Goal: Feedback & Contribution: Submit feedback/report problem

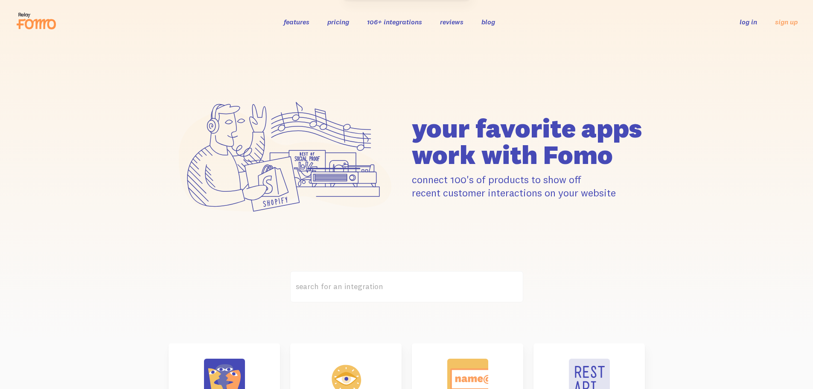
click at [748, 25] on link "log in" at bounding box center [748, 21] width 17 height 9
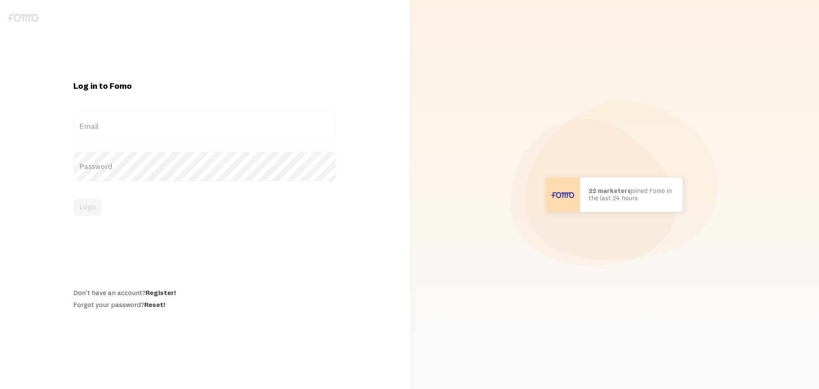
click at [227, 140] on label "Email" at bounding box center [204, 126] width 263 height 30
click at [227, 140] on input "Email" at bounding box center [204, 126] width 263 height 30
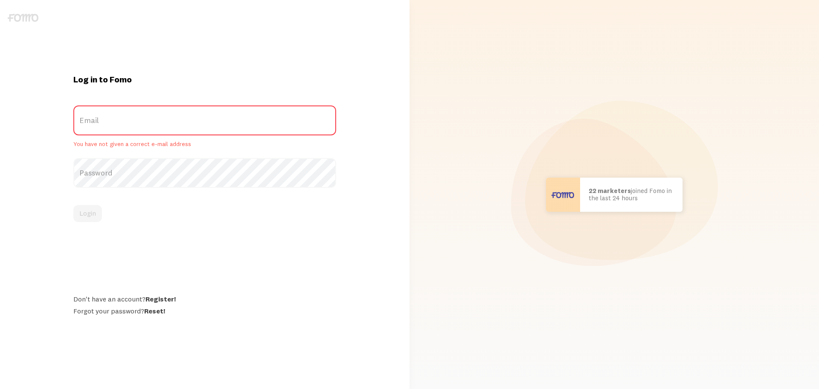
click at [167, 122] on label "Email" at bounding box center [204, 120] width 263 height 30
click at [167, 122] on input "Email" at bounding box center [204, 120] width 263 height 30
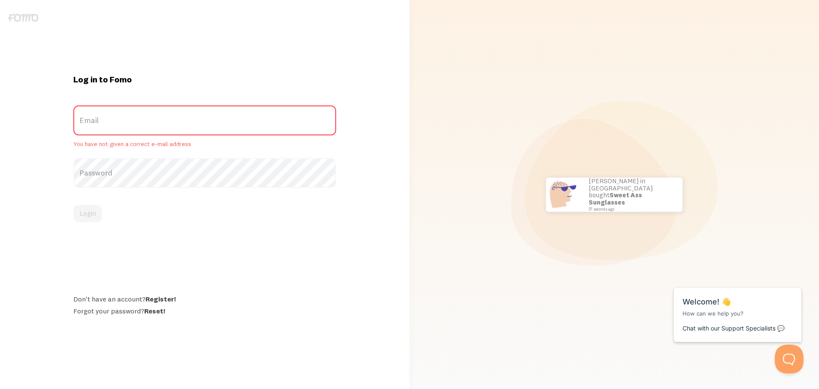
click at [795, 357] on button "Open Beacon popover" at bounding box center [788, 357] width 26 height 26
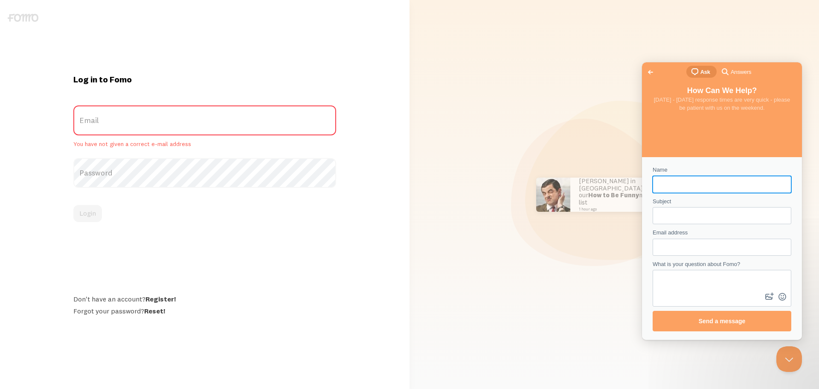
click at [694, 197] on div "Subject" at bounding box center [722, 210] width 139 height 27
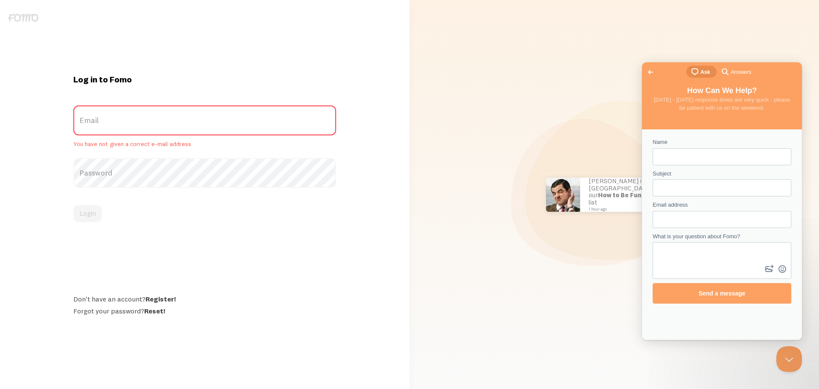
click at [688, 166] on form "Name Subject Email address What is your question about Fomo? image-plus emoji c…" at bounding box center [722, 221] width 139 height 166
click at [685, 158] on input "Name" at bounding box center [722, 156] width 125 height 15
type input "Laura"
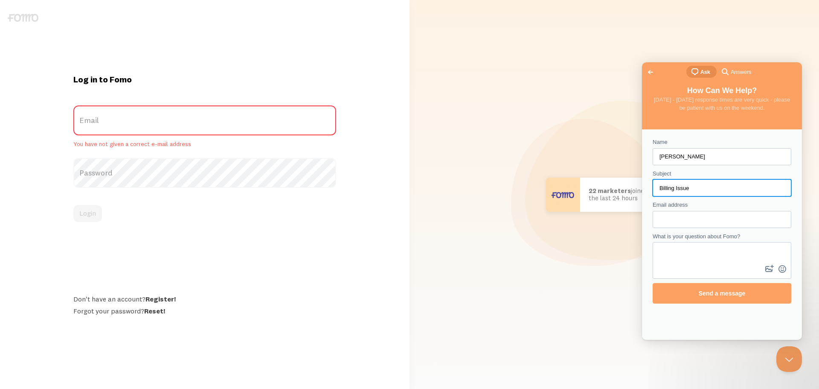
type input "Billing Issue"
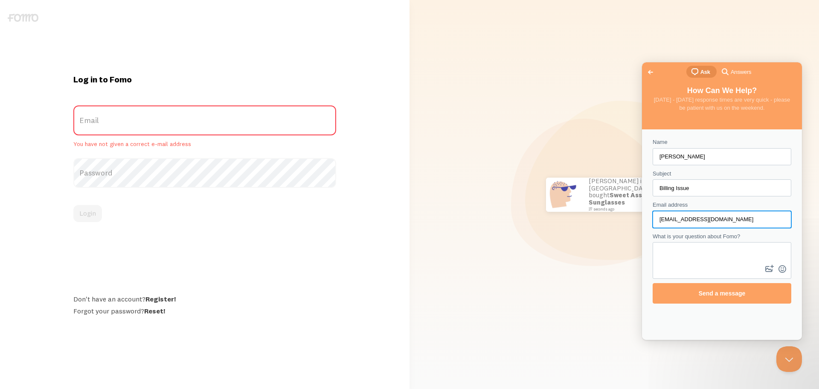
type input "info@tottie.com.au"
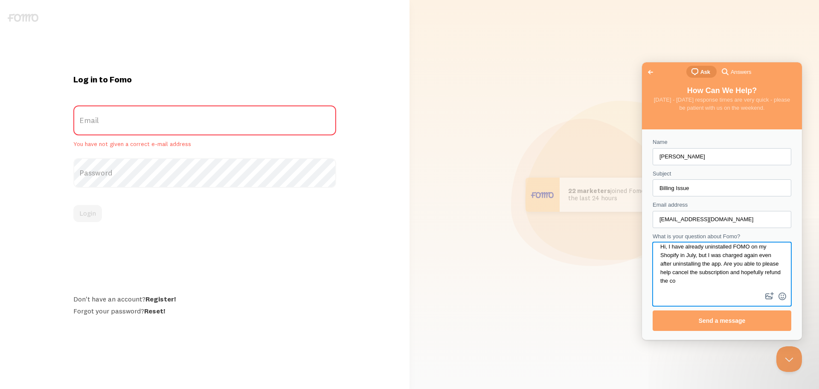
scroll to position [6, 0]
type textarea "Hi, I have already uninstalled FOMO on my Shopify in July, but I was charged ag…"
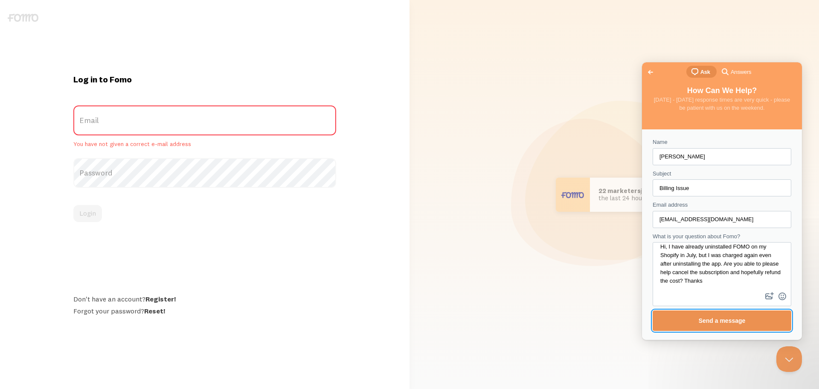
click at [705, 314] on span "Send a message" at bounding box center [722, 321] width 120 height 20
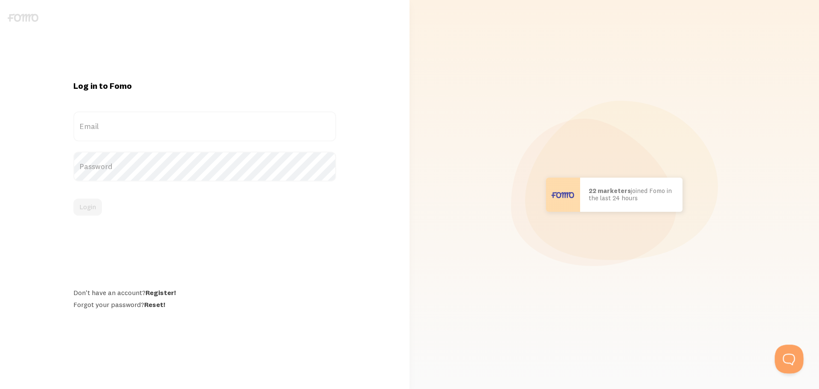
click at [795, 350] on button "Open Beacon popover" at bounding box center [788, 357] width 26 height 26
